Goal: Navigation & Orientation: Find specific page/section

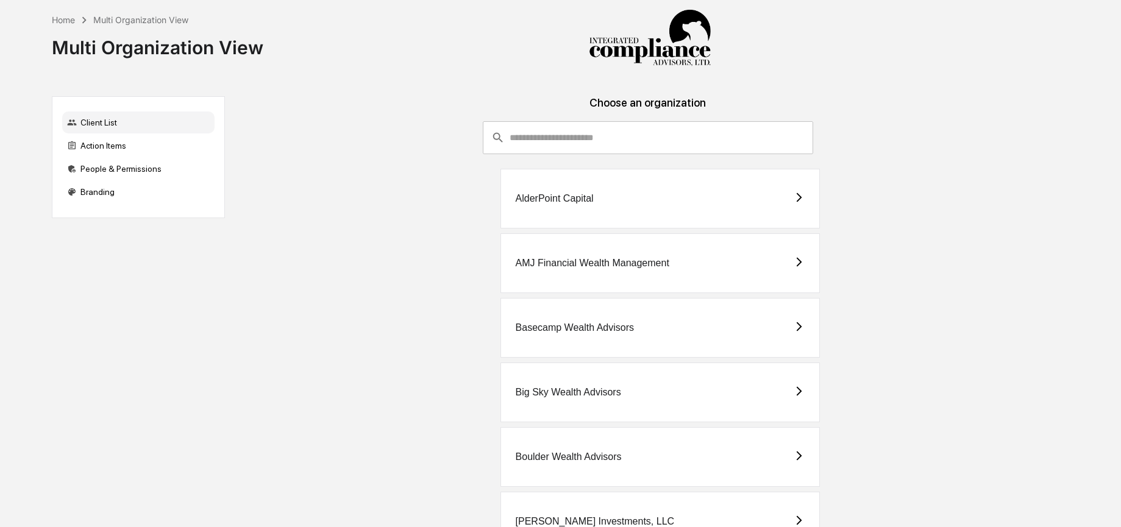
click at [621, 138] on input "consultant-dashboard__filter-organizations-search-bar" at bounding box center [662, 137] width 304 height 33
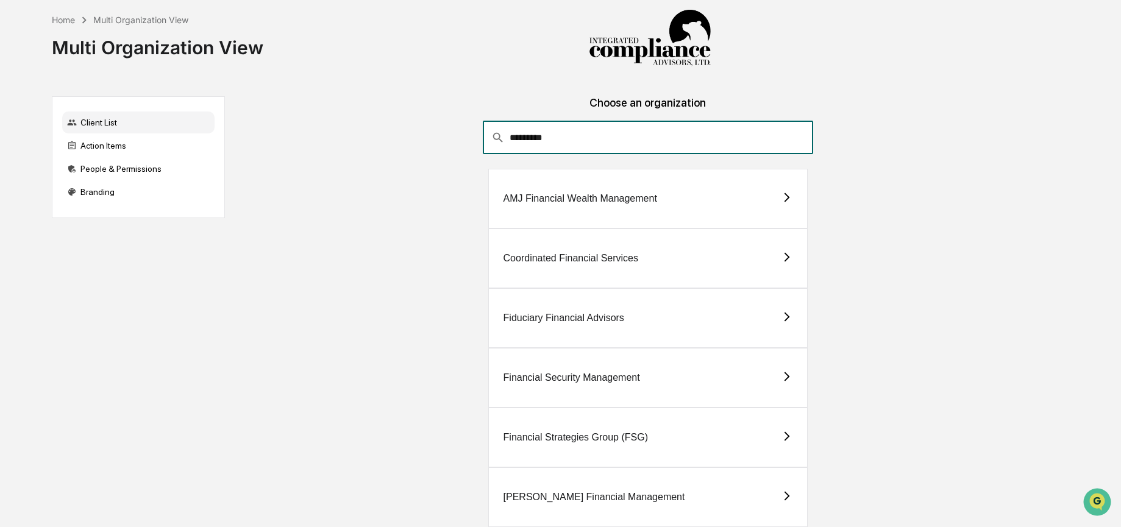
type input "*********"
click at [635, 363] on div "Financial Security Management" at bounding box center [647, 378] width 319 height 60
